Goal: Complete application form

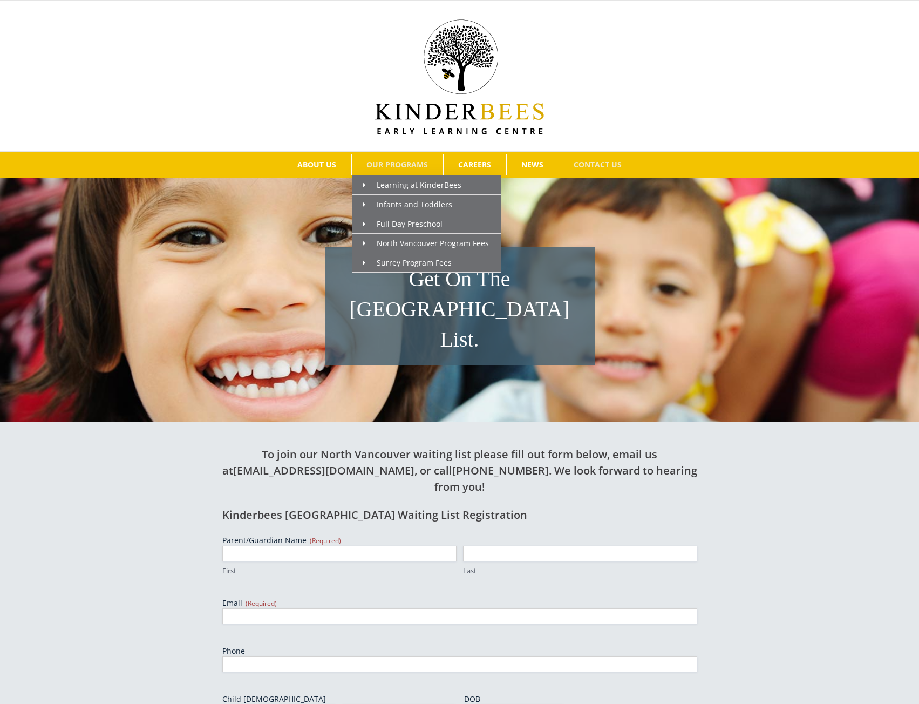
click at [385, 165] on span "OUR PROGRAMS" at bounding box center [397, 165] width 62 height 8
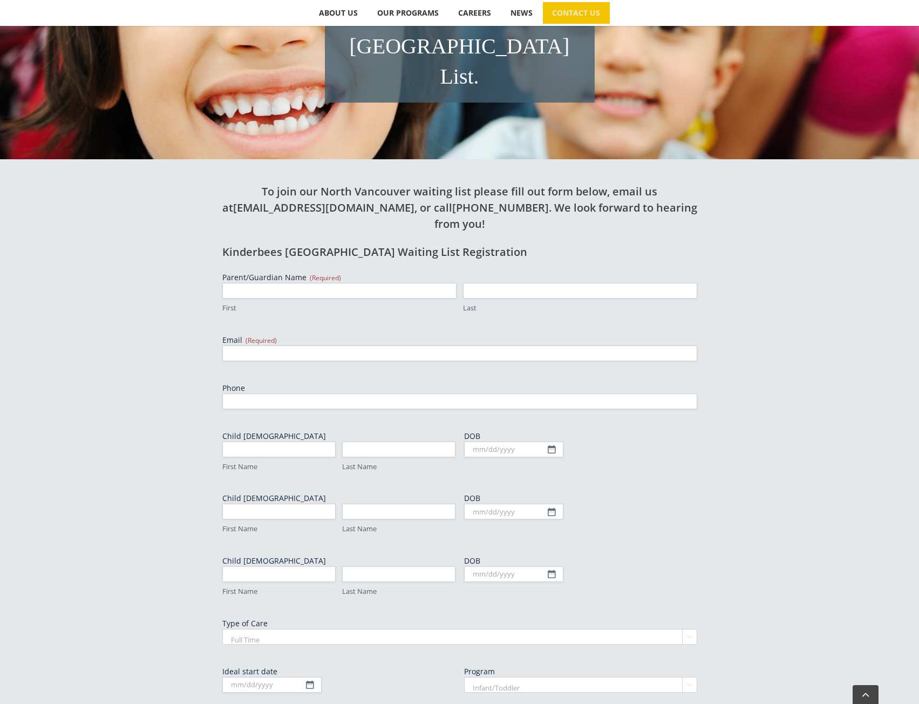
scroll to position [270, 0]
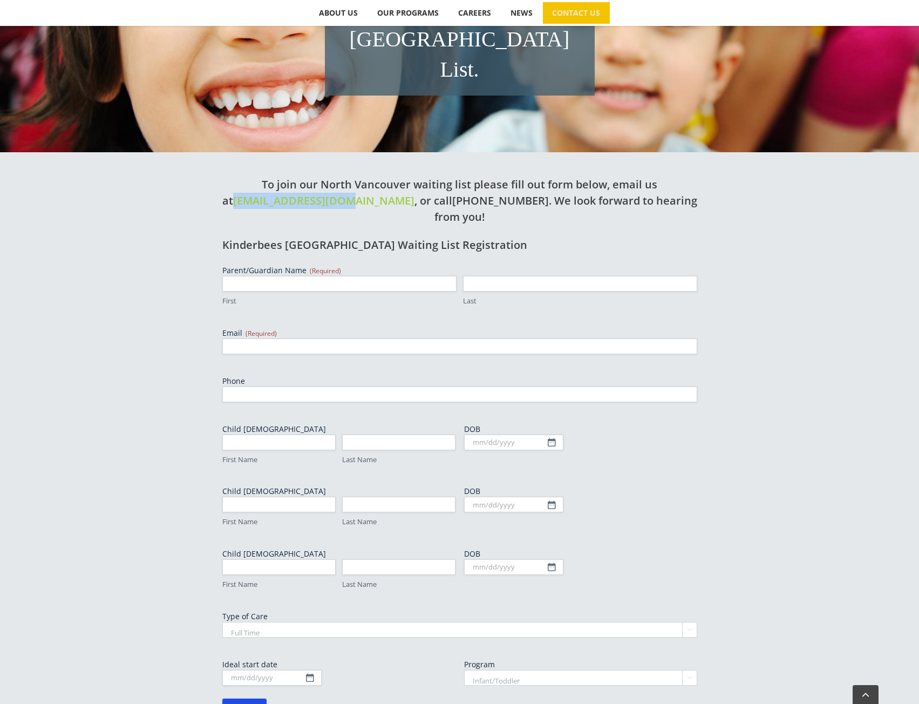
drag, startPoint x: 241, startPoint y: 167, endPoint x: 358, endPoint y: 172, distance: 117.2
click at [358, 176] on h2 "To join our North Vancouver waiting list please fill out form below, email us a…" at bounding box center [459, 200] width 475 height 49
copy link "[EMAIL_ADDRESS][DOMAIN_NAME]"
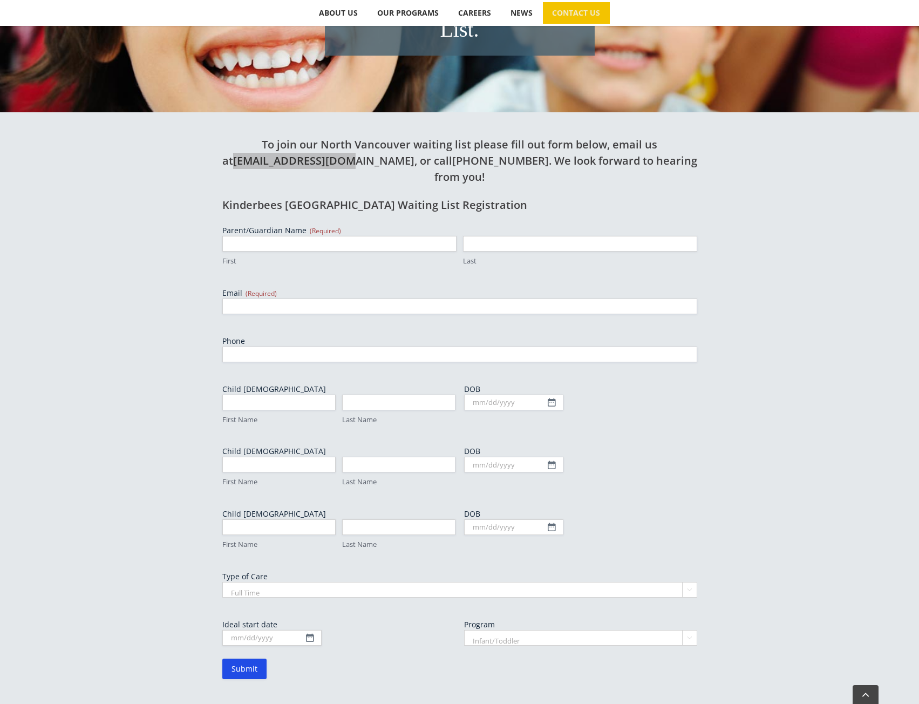
scroll to position [378, 0]
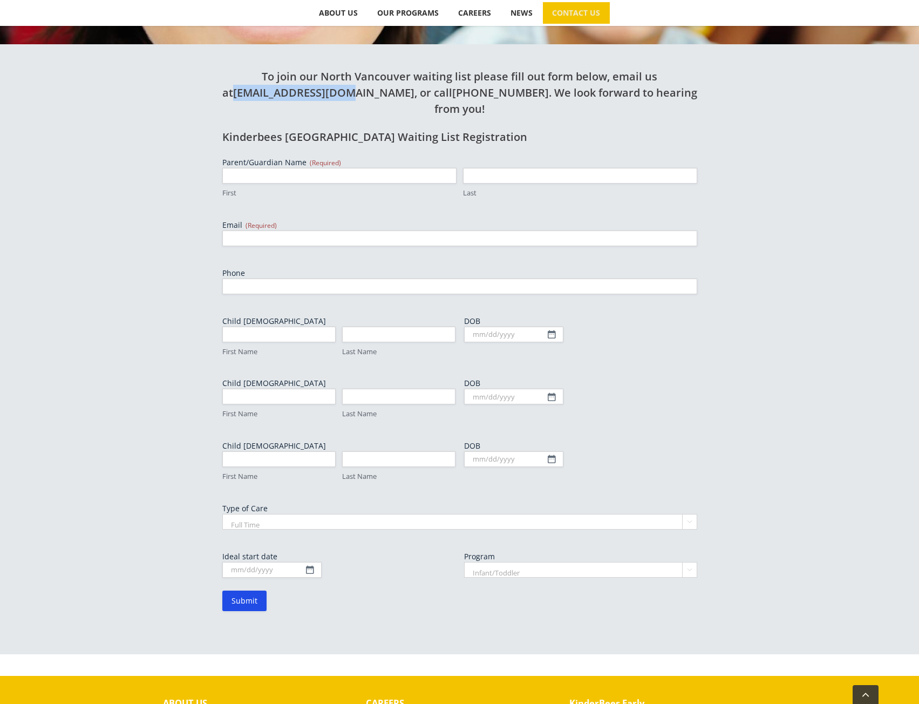
click at [687, 562] on select "Infant/Toddler Preschool" at bounding box center [580, 570] width 233 height 16
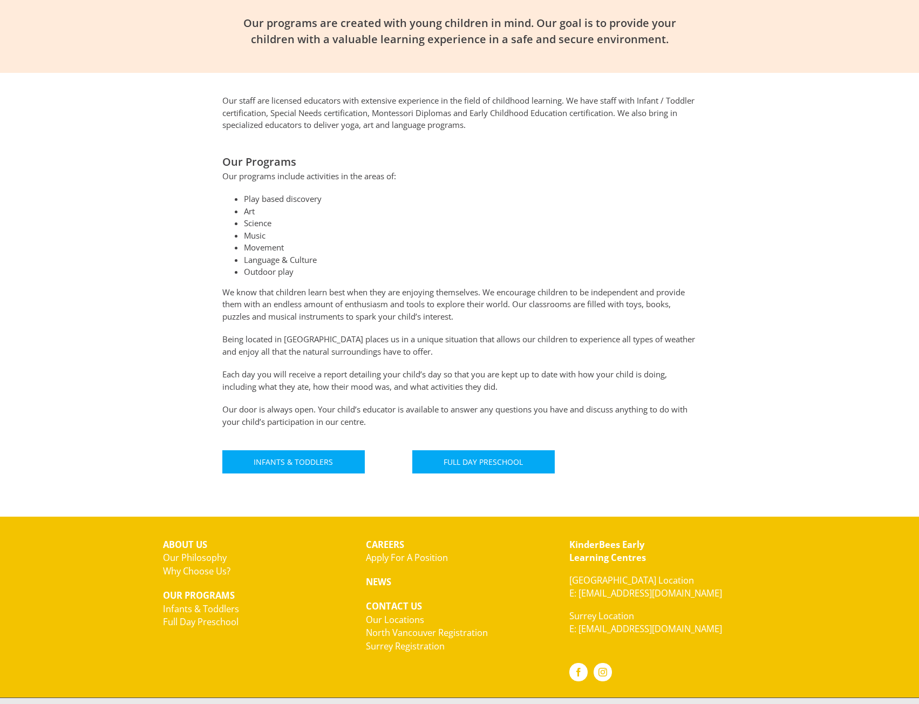
scroll to position [418, 0]
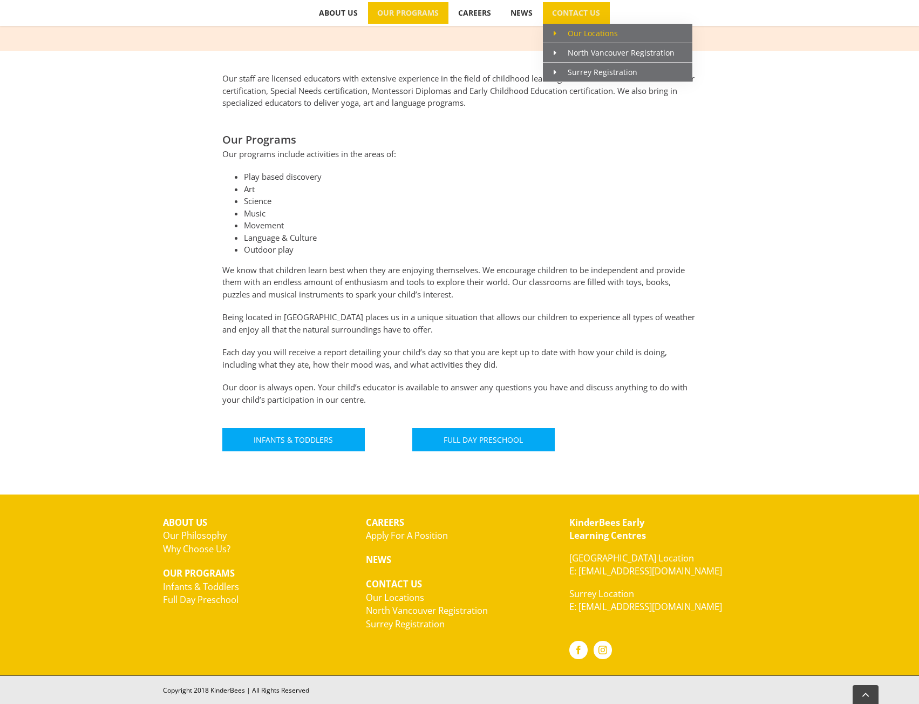
click at [592, 35] on span "Our Locations" at bounding box center [586, 33] width 64 height 10
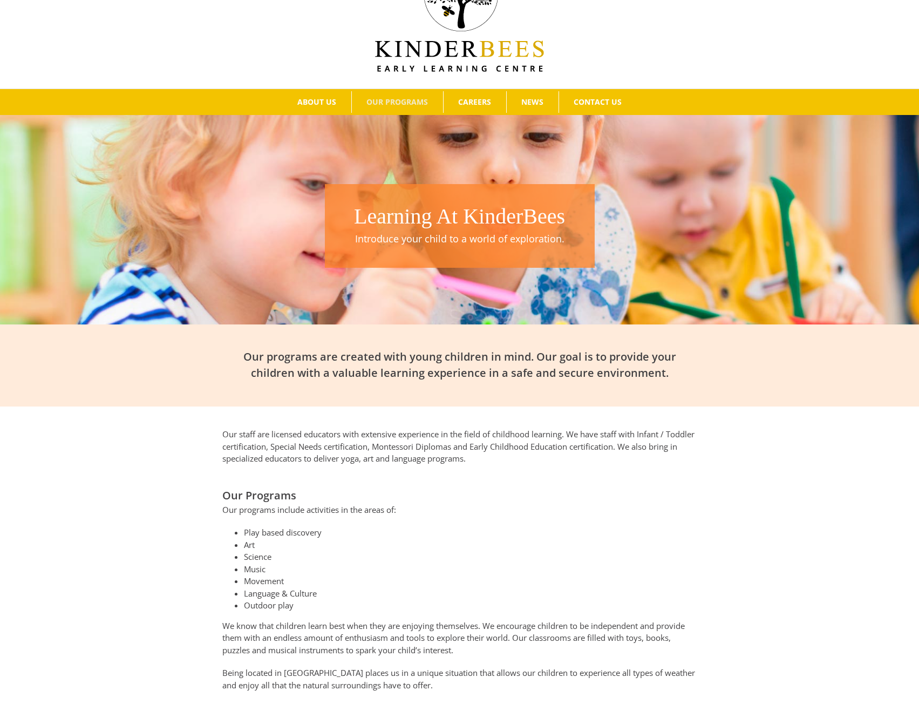
scroll to position [0, 0]
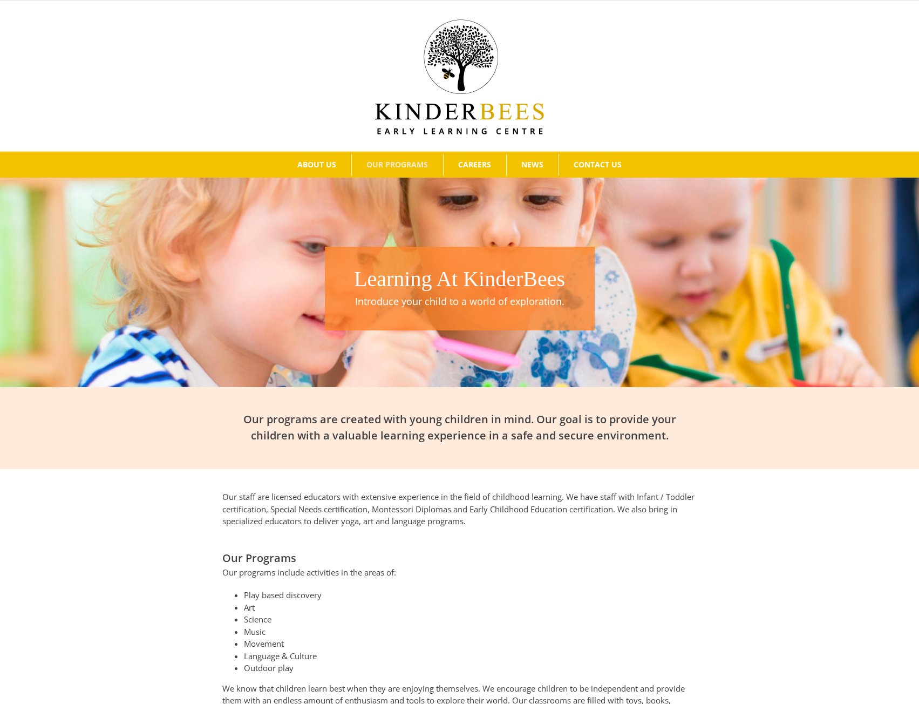
drag, startPoint x: 241, startPoint y: 461, endPoint x: 239, endPoint y: 453, distance: 7.9
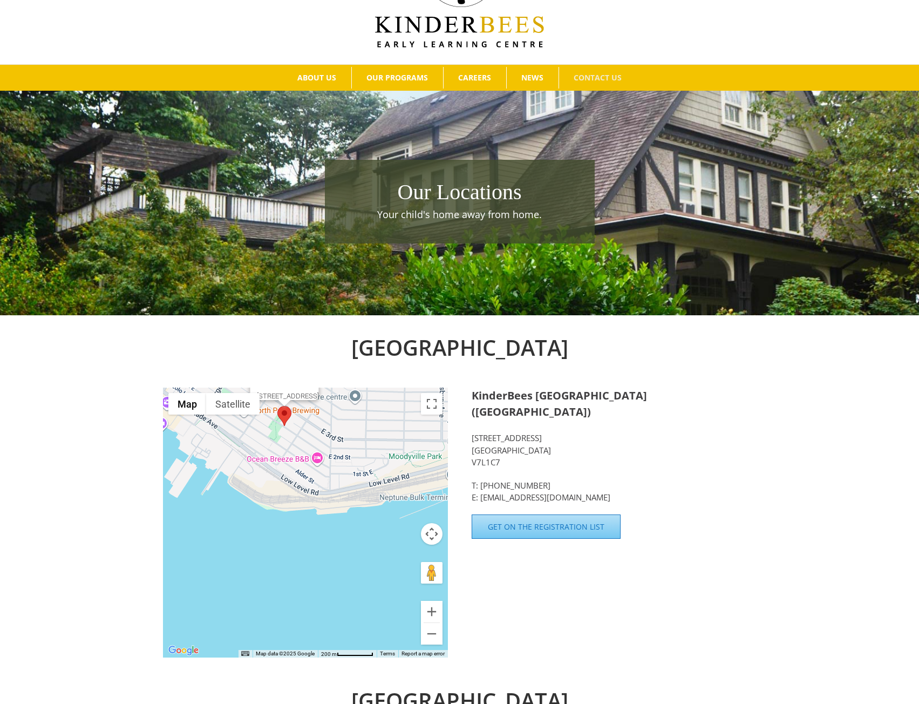
scroll to position [52, 0]
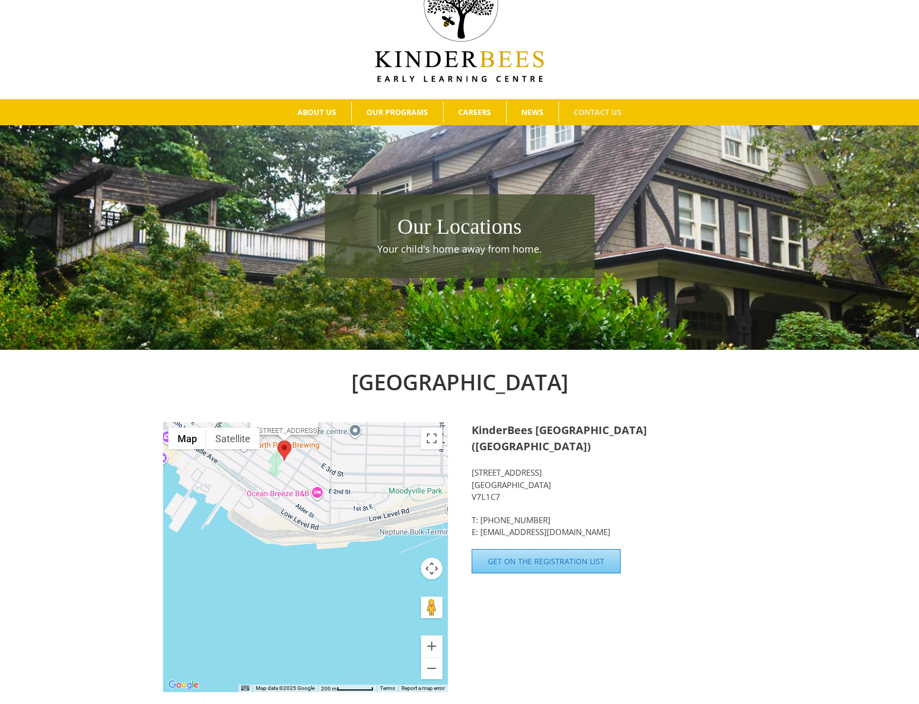
click at [385, 44] on img at bounding box center [459, 24] width 169 height 115
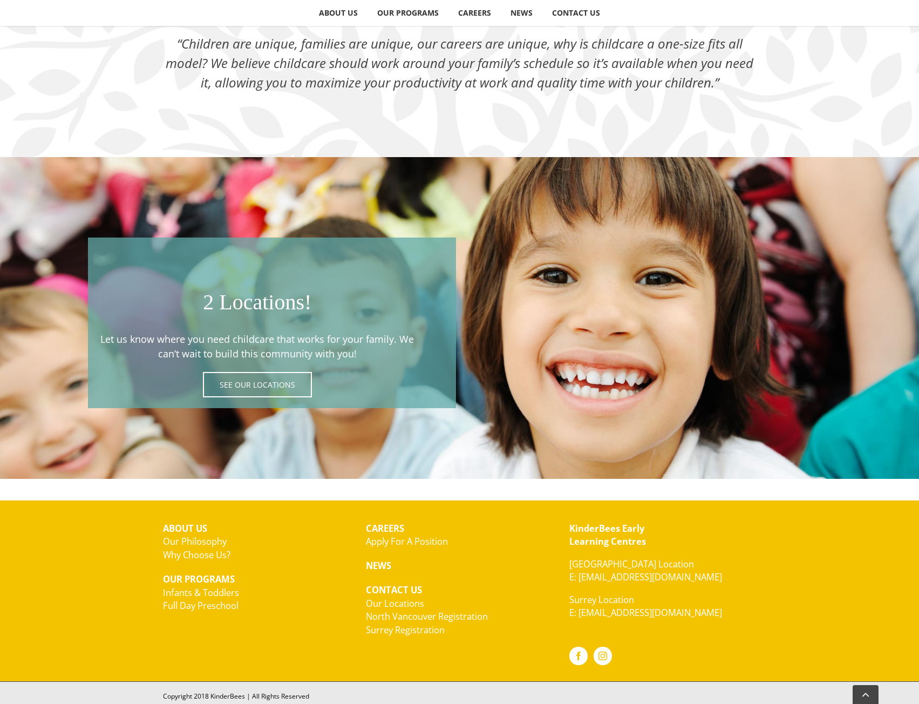
scroll to position [1753, 0]
